Goal: Task Accomplishment & Management: Use online tool/utility

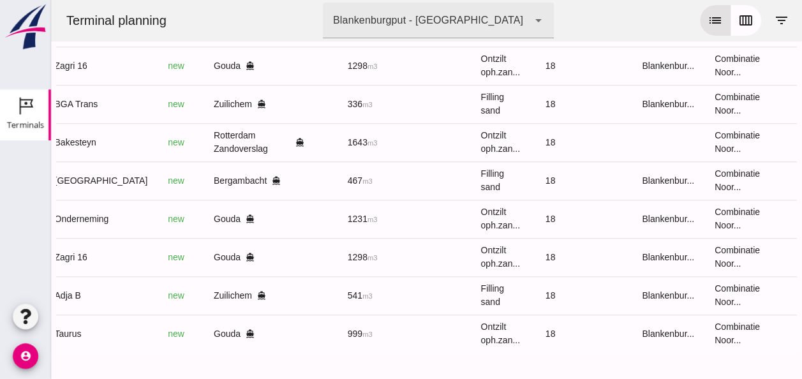
scroll to position [0, 341]
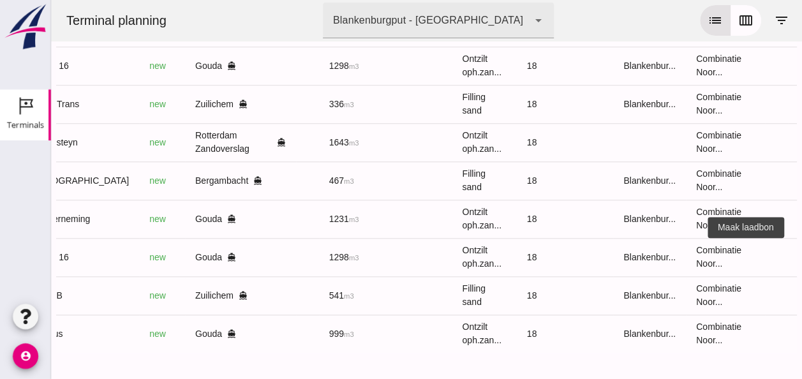
click at [801, 251] on icon "receipt_long" at bounding box center [810, 256] width 11 height 11
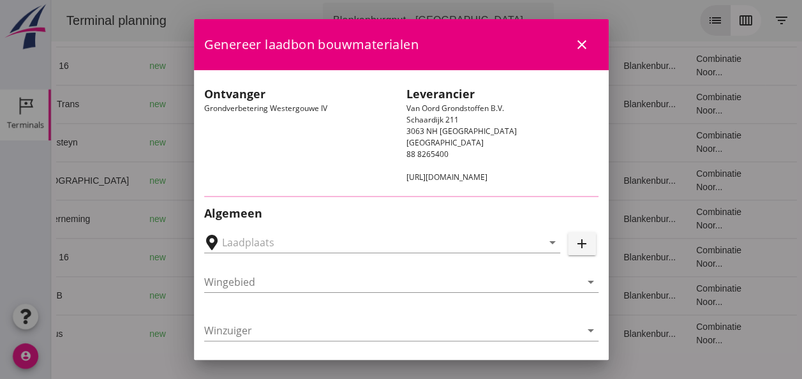
type input "Loswal Fa. J. Bos&Zonen, [GEOGRAPHIC_DATA]"
type input "Zagri 16"
type input "[PERSON_NAME]"
type input "1298"
type input "Ontzilt oph.zand [75] (6120)"
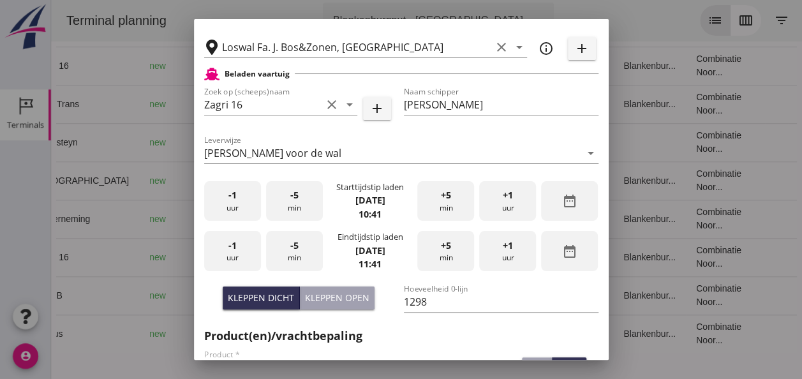
scroll to position [319, 0]
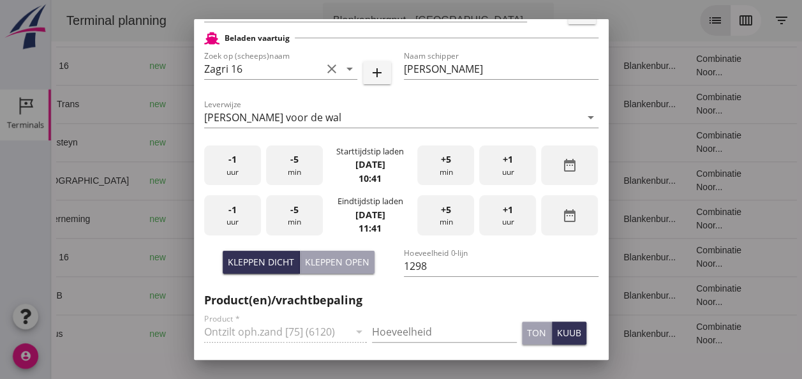
drag, startPoint x: 239, startPoint y: 173, endPoint x: 267, endPoint y: 171, distance: 28.8
click at [242, 173] on div "-1 uur" at bounding box center [232, 165] width 57 height 40
click at [301, 177] on div "-5 min" at bounding box center [294, 165] width 57 height 40
click at [300, 177] on div "-5 min" at bounding box center [294, 165] width 57 height 40
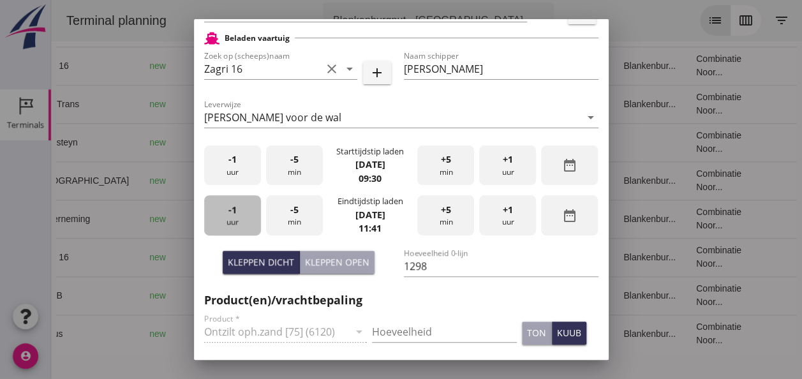
drag, startPoint x: 240, startPoint y: 216, endPoint x: 258, endPoint y: 216, distance: 18.5
click at [240, 216] on div "-1 uur" at bounding box center [232, 215] width 57 height 40
click at [297, 214] on div "-5 min" at bounding box center [294, 215] width 57 height 40
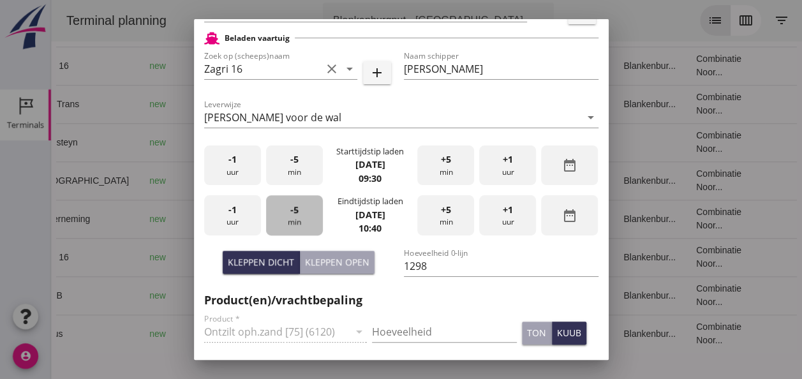
click at [297, 214] on div "-5 min" at bounding box center [294, 215] width 57 height 40
click at [297, 213] on div "-5 min" at bounding box center [294, 215] width 57 height 40
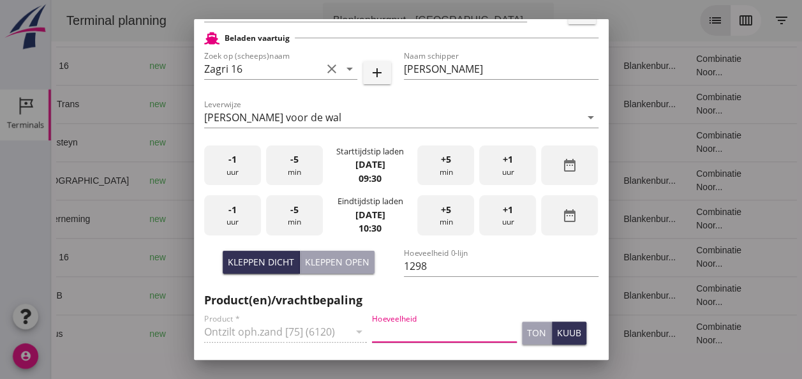
click at [390, 330] on input "Hoeveelheid" at bounding box center [444, 331] width 145 height 20
type input "1298"
click at [557, 332] on div "kuub" at bounding box center [569, 332] width 24 height 13
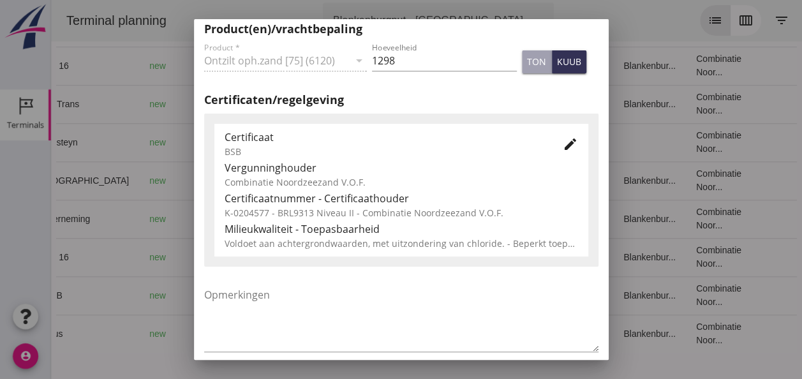
scroll to position [650, 0]
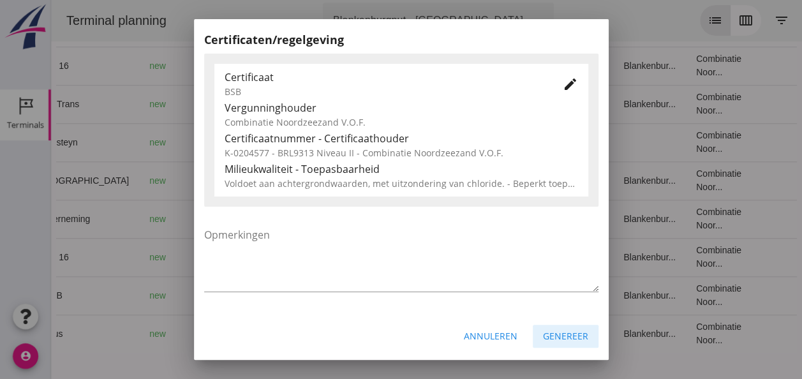
click at [569, 337] on div "Genereer" at bounding box center [565, 335] width 45 height 13
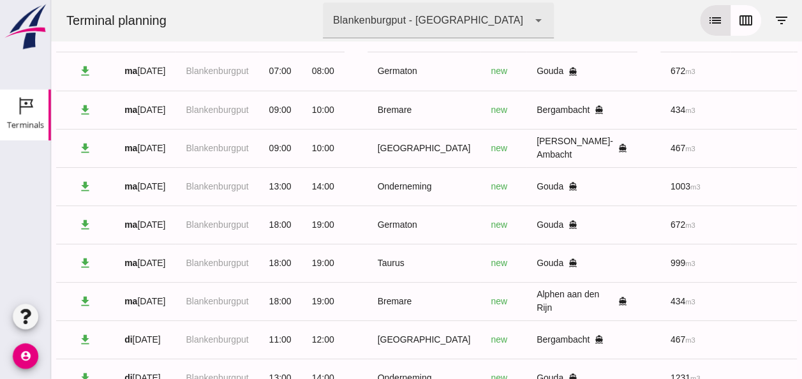
scroll to position [0, 0]
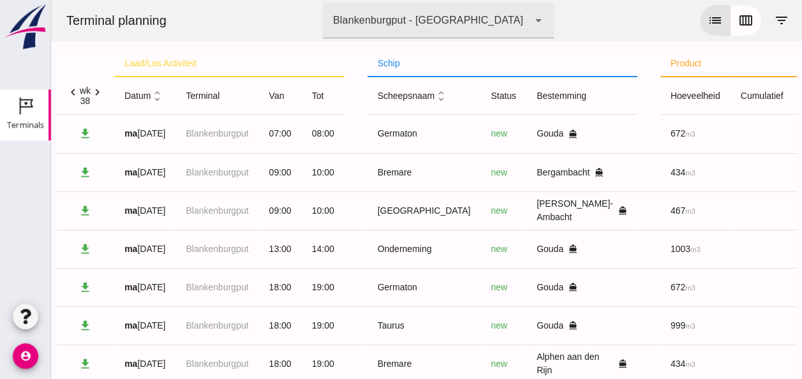
click at [157, 89] on icon "unfold_more" at bounding box center [157, 95] width 13 height 13
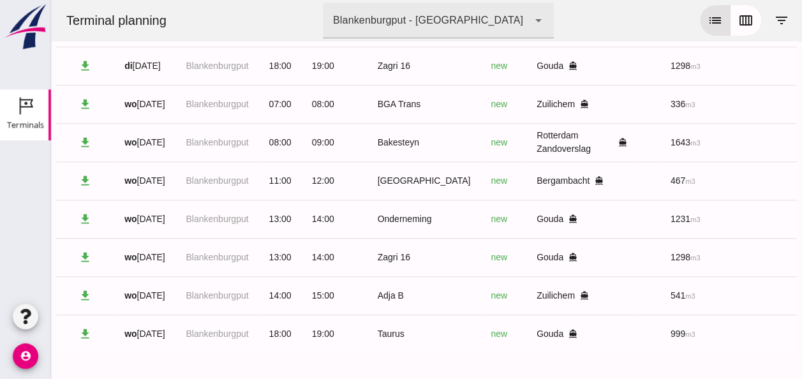
scroll to position [537, 0]
click at [774, 26] on icon "filter_list" at bounding box center [781, 20] width 15 height 15
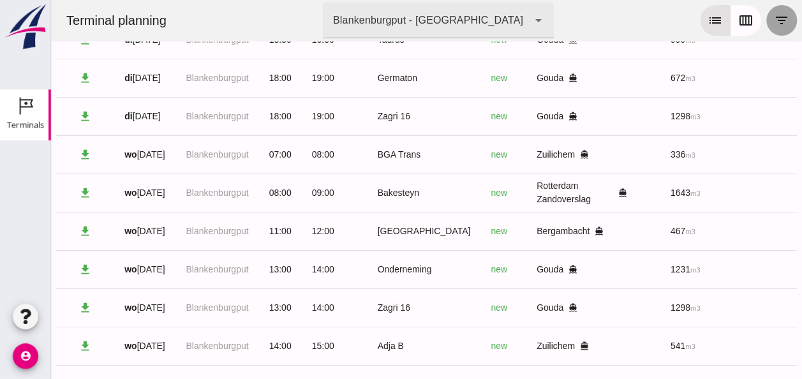
scroll to position [597, 0]
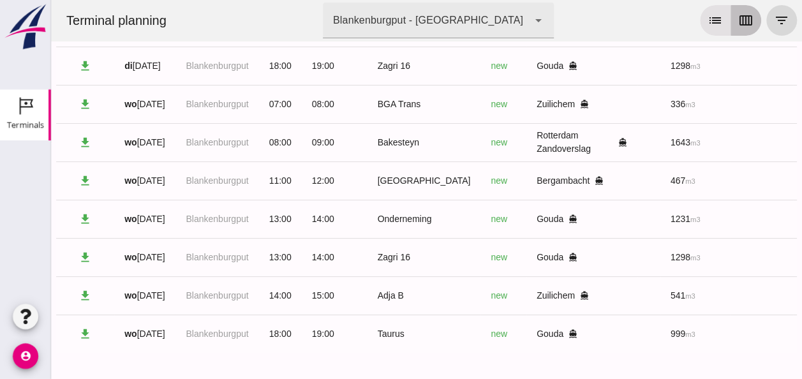
click at [738, 22] on icon "calendar_view_week" at bounding box center [745, 20] width 15 height 15
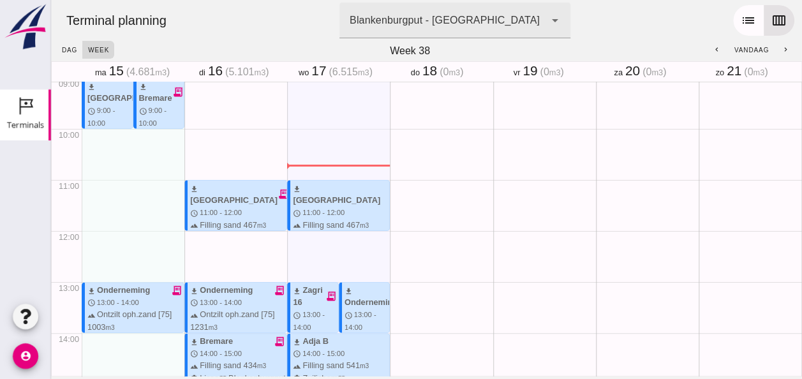
scroll to position [510, 0]
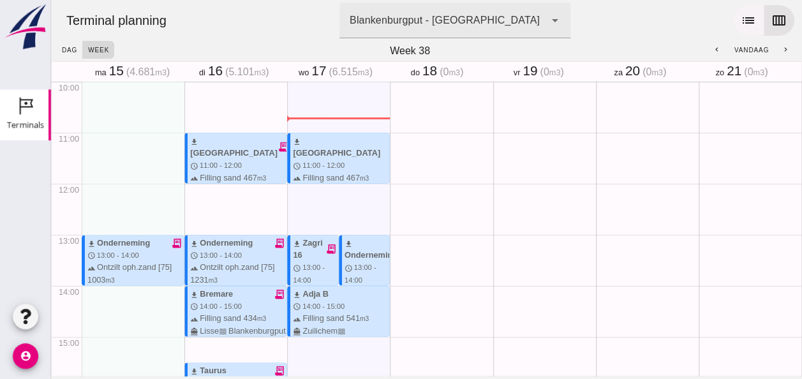
click at [742, 24] on icon "list" at bounding box center [747, 20] width 15 height 15
